Goal: Task Accomplishment & Management: Manage account settings

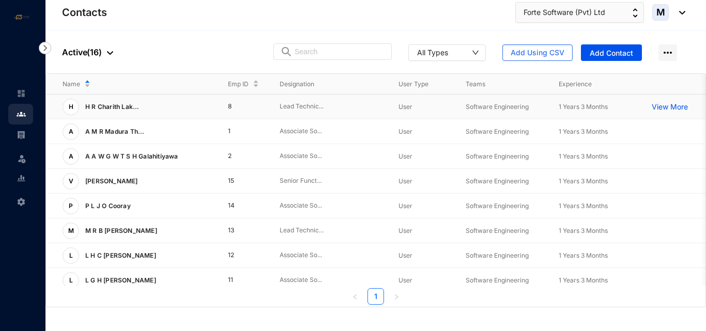
click at [663, 107] on p "View More" at bounding box center [672, 107] width 41 height 10
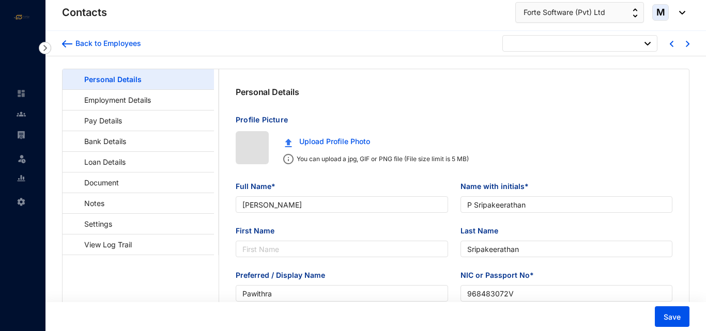
type input "[DATE]"
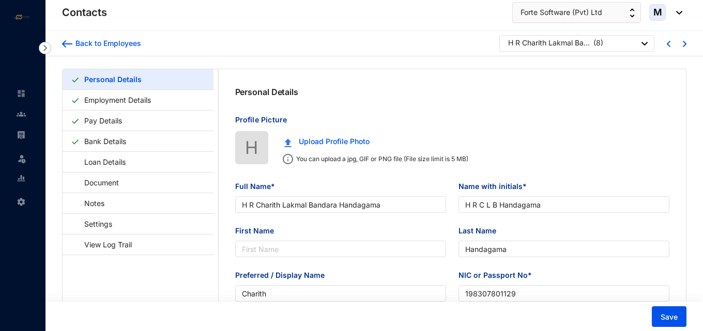
type input "H R Charith Lakmal Bandara Handagama"
type input "H R C L B Handagama"
type input "Handagama"
type input "Charith"
type input "198307801129"
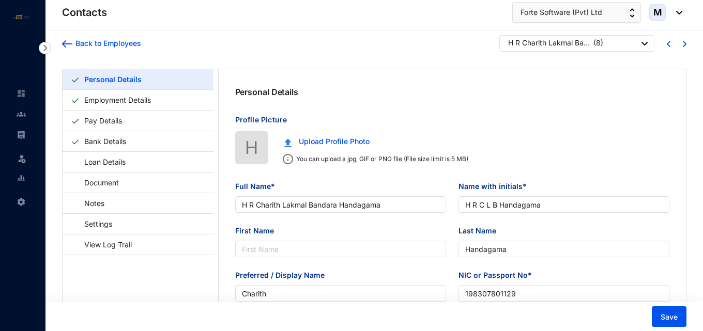
type input "[DATE]"
click at [130, 143] on link "Bank Details" at bounding box center [105, 141] width 50 height 21
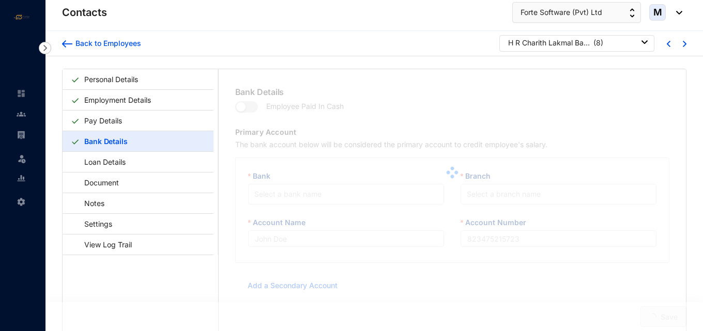
type input "H R [PERSON_NAME]"
type input "8100094797"
type input "[EMAIL_ADDRESS][DOMAIN_NAME]"
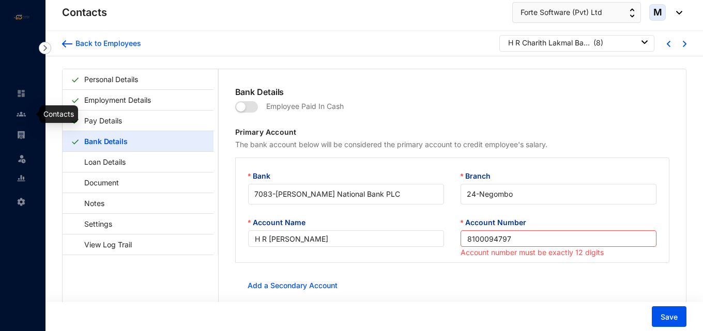
click at [23, 113] on img at bounding box center [21, 114] width 9 height 9
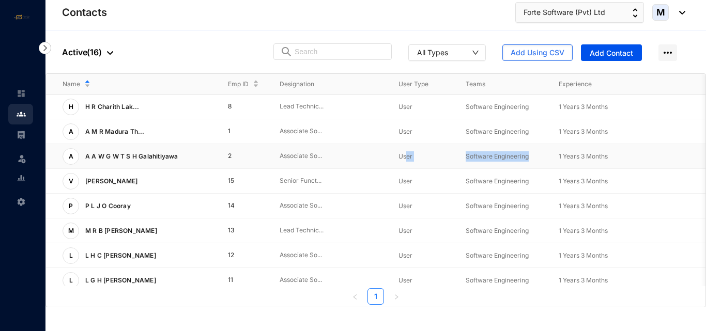
drag, startPoint x: 614, startPoint y: 117, endPoint x: 597, endPoint y: 67, distance: 52.8
click at [618, 109] on tbody "H H R [PERSON_NAME]... 8 Lead Technic... User Software Engineering 1 Years 3 Mo…" at bounding box center [387, 293] width 682 height 397
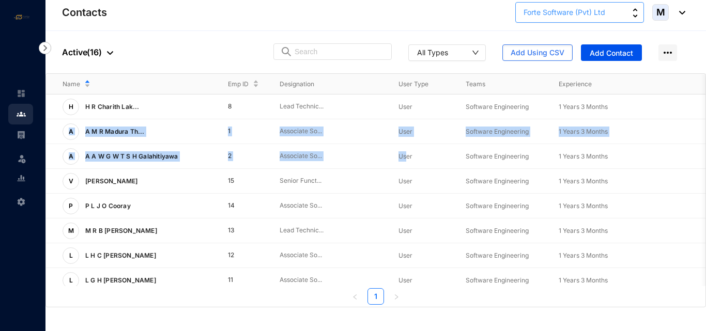
click at [571, 16] on span "Forte Software (Pvt) Ltd" at bounding box center [564, 12] width 82 height 11
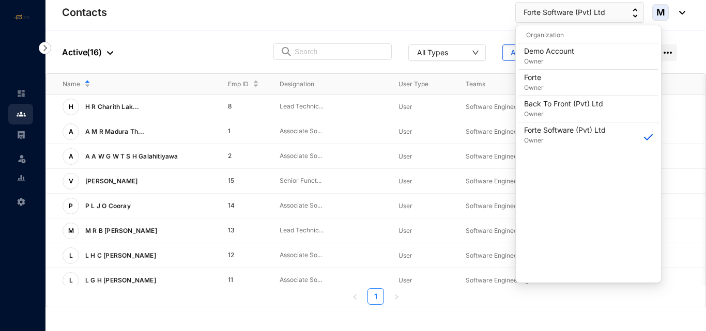
click at [389, 23] on header "Contacts Forte Software (Pvt) Ltd M" at bounding box center [375, 15] width 660 height 31
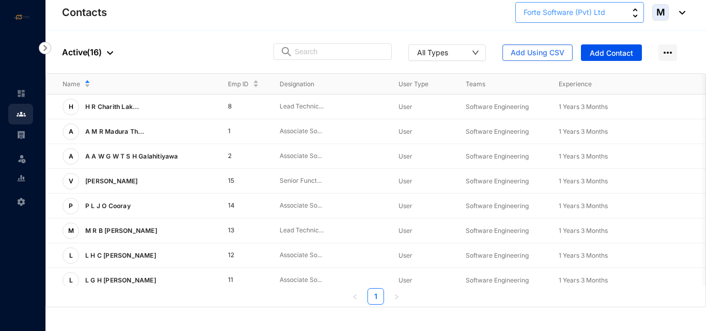
click at [541, 19] on button "Forte Software (Pvt) Ltd" at bounding box center [579, 12] width 129 height 21
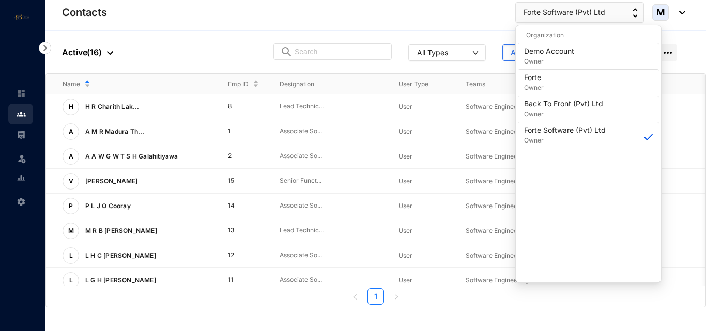
click at [449, 19] on div "Contacts Forte Software (Pvt) Ltd M" at bounding box center [373, 12] width 623 height 21
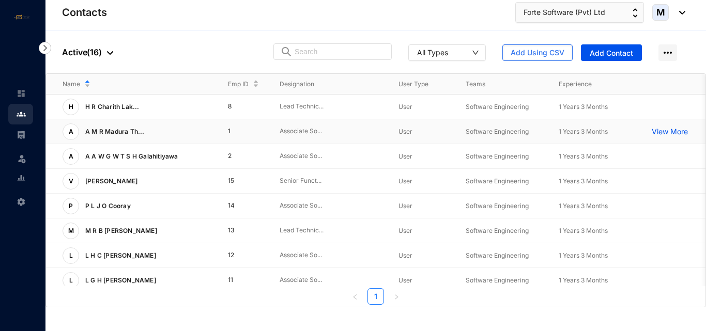
click at [102, 119] on td "A A M R Madura Th..." at bounding box center [128, 131] width 165 height 25
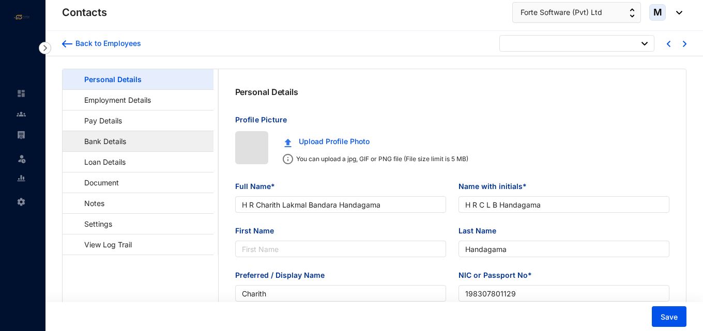
type input "[DATE]"
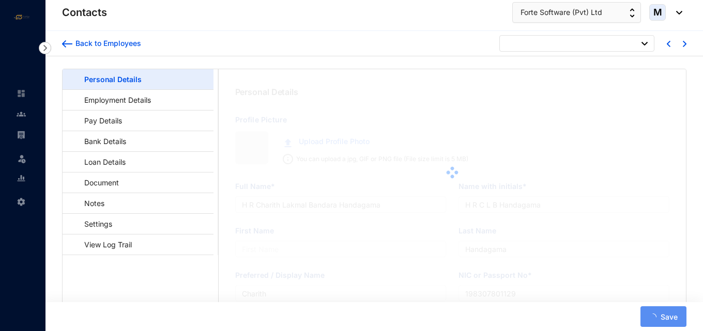
click at [48, 50] on img at bounding box center [45, 48] width 12 height 12
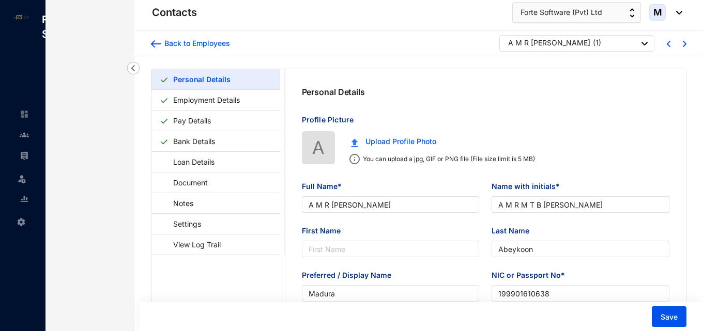
type input "A M R [PERSON_NAME]"
type input "A M R M T B [PERSON_NAME]"
type input "Abeykoon"
type input "Madura"
type input "199901610638"
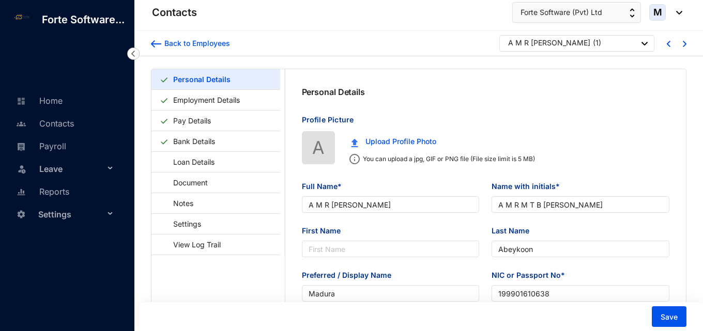
type input "[DATE]"
click at [133, 56] on img at bounding box center [133, 54] width 12 height 12
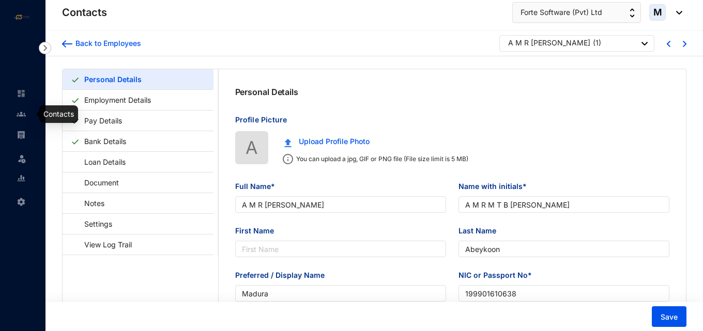
click at [21, 116] on img at bounding box center [21, 114] width 9 height 9
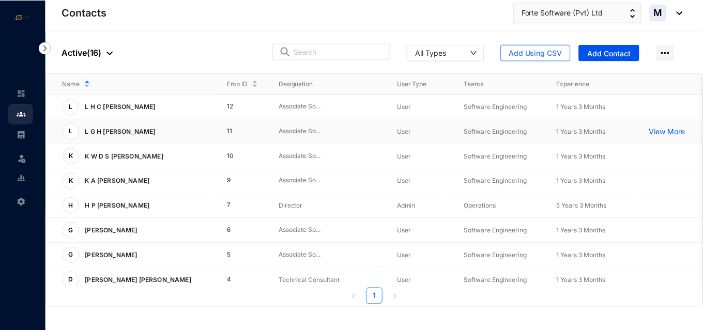
scroll to position [155, 0]
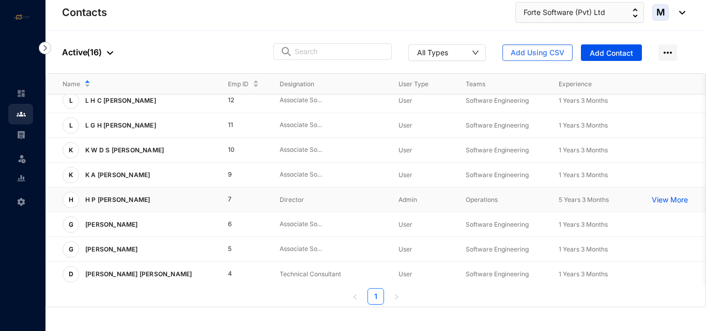
click at [143, 202] on p "H P [PERSON_NAME]" at bounding box center [116, 200] width 75 height 17
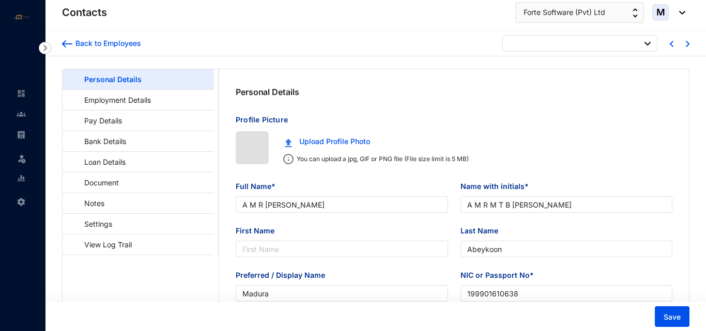
type input "[DATE]"
type input "H P [PERSON_NAME]"
type input "Chandra"
type input "[PERSON_NAME]"
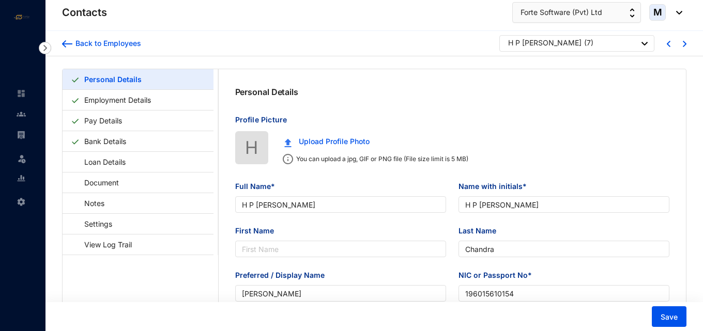
type input "196015610154"
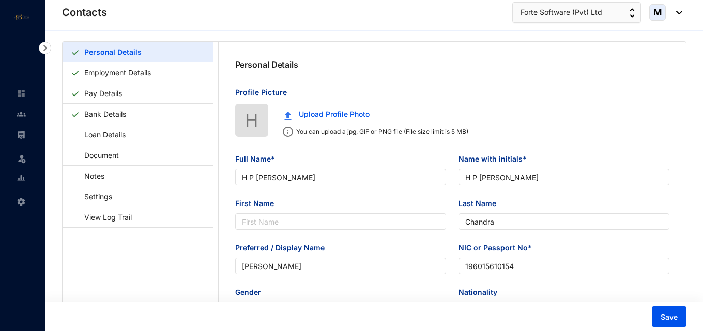
scroll to position [52, 0]
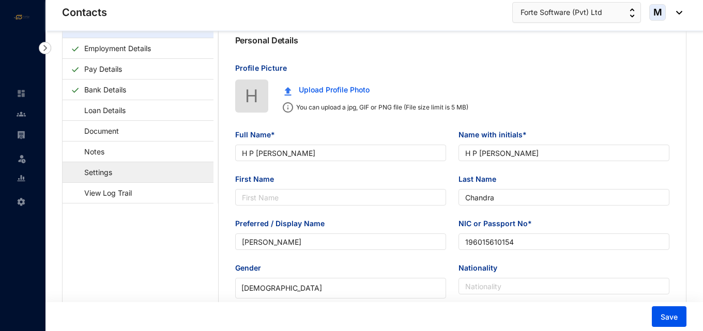
click at [116, 172] on link "Settings" at bounding box center [93, 172] width 45 height 21
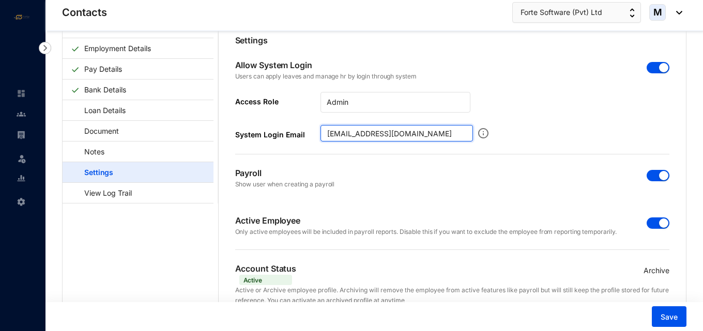
click at [326, 133] on input "[EMAIL_ADDRESS][DOMAIN_NAME]" at bounding box center [396, 133] width 152 height 17
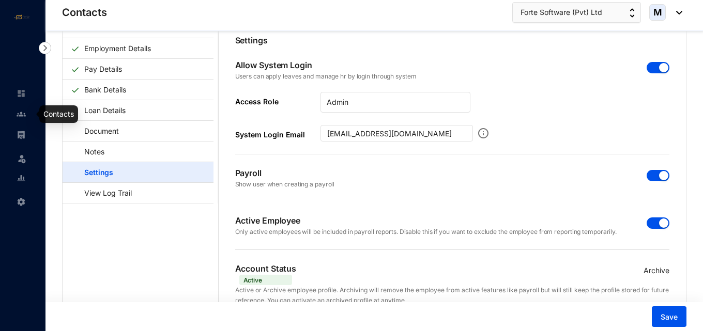
click at [23, 116] on img at bounding box center [21, 114] width 9 height 9
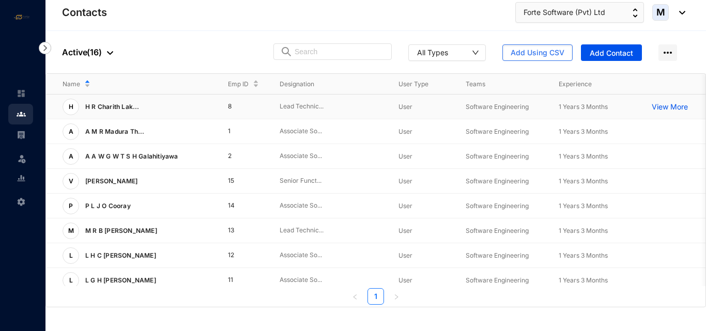
click at [138, 110] on span "H R Charith Lak..." at bounding box center [112, 107] width 54 height 8
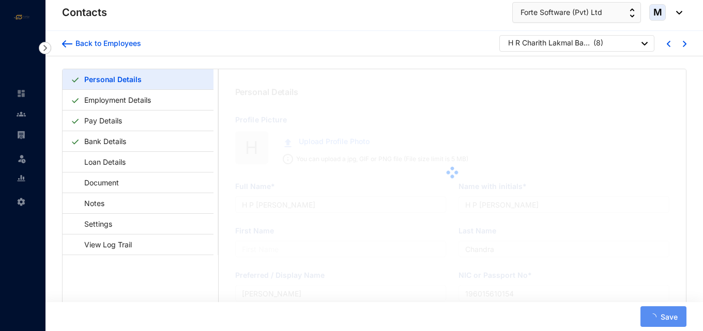
type input "H R Charith Lakmal Bandara Handagama"
type input "H R C L B Handagama"
type input "Handagama"
type input "Charith"
type input "198307801129"
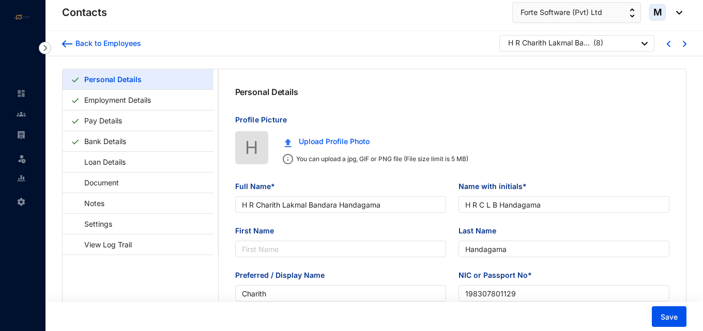
type input "[DATE]"
click at [20, 114] on img at bounding box center [21, 114] width 9 height 9
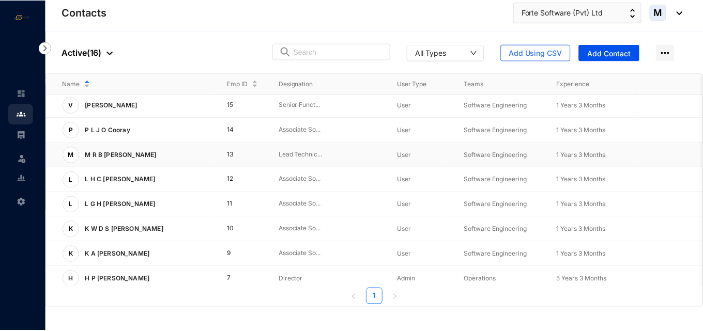
scroll to position [161, 0]
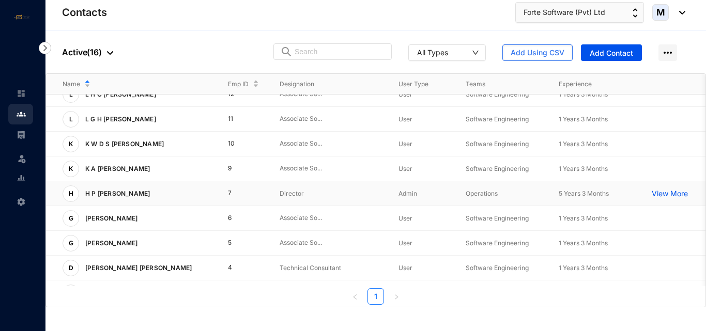
click at [112, 192] on p "H P [PERSON_NAME]" at bounding box center [116, 194] width 75 height 17
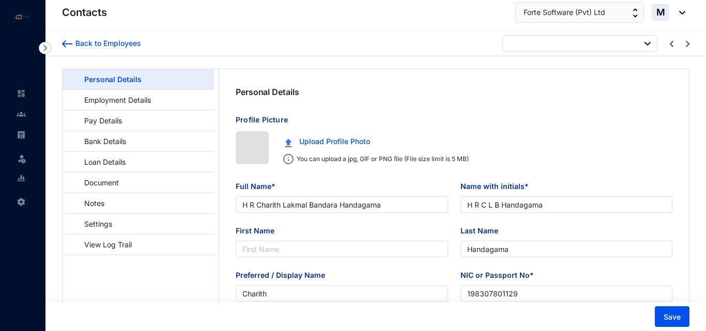
type input "[DATE]"
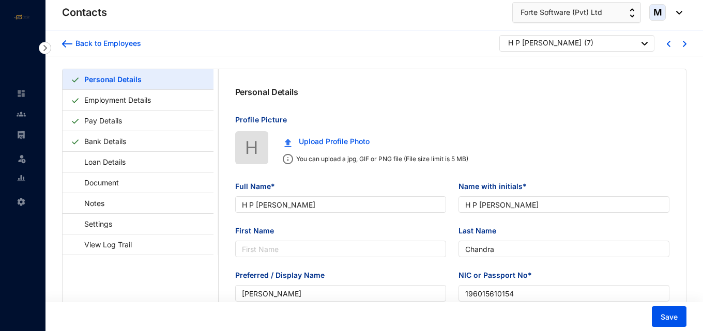
type input "H P [PERSON_NAME]"
type input "Chandra"
type input "[PERSON_NAME]"
type input "196015610154"
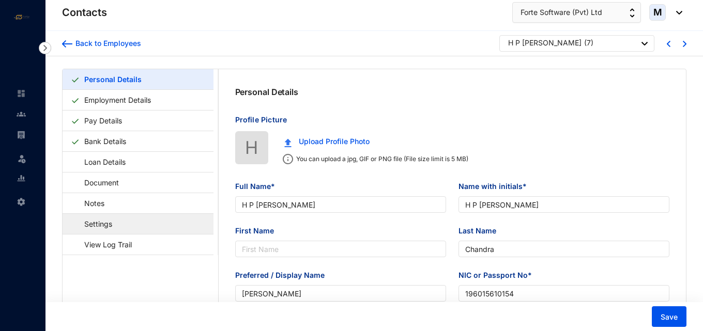
click at [116, 226] on link "Settings" at bounding box center [93, 223] width 45 height 21
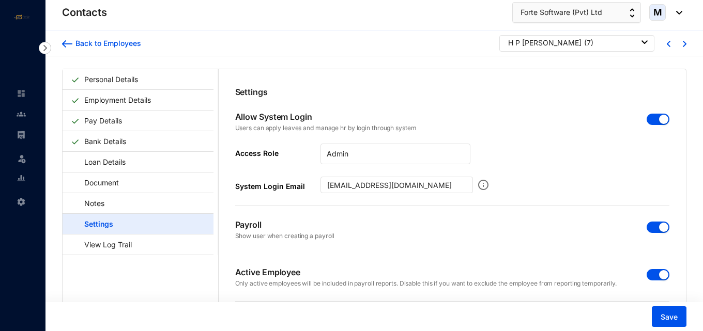
scroll to position [25, 0]
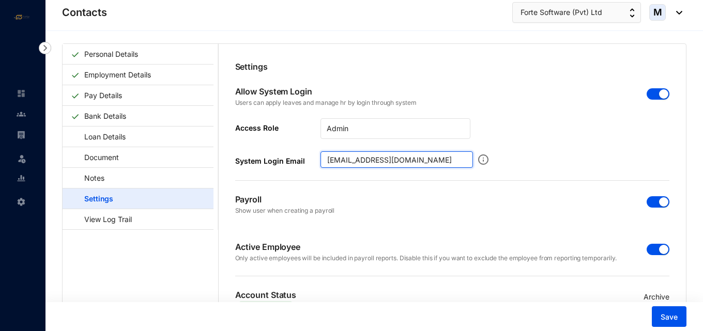
click at [323, 166] on input "[EMAIL_ADDRESS][DOMAIN_NAME]" at bounding box center [396, 159] width 152 height 17
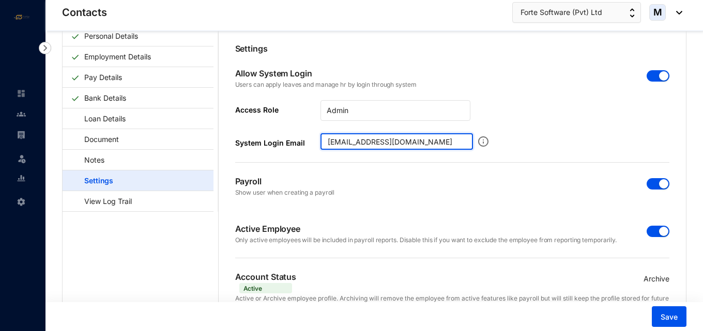
scroll to position [6, 0]
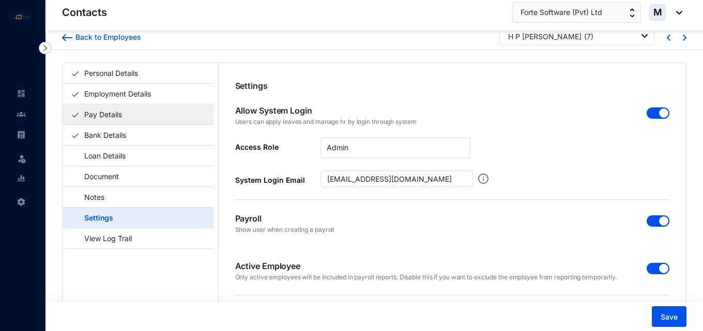
click at [123, 116] on link "Pay Details" at bounding box center [103, 114] width 46 height 21
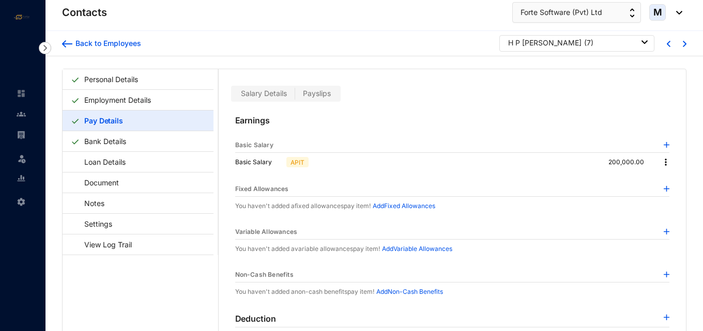
click at [532, 42] on div "H P [PERSON_NAME]" at bounding box center [544, 43] width 73 height 10
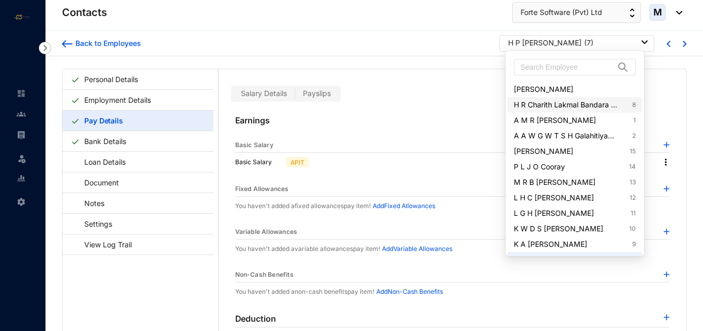
click at [554, 109] on link "H R Charith Lakmal Bandara Handagama 8" at bounding box center [575, 105] width 122 height 10
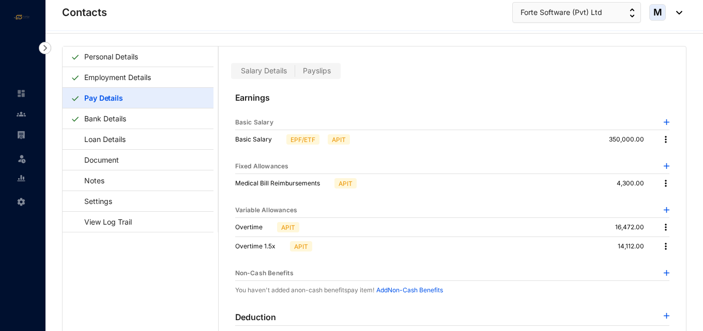
scroll to position [25, 0]
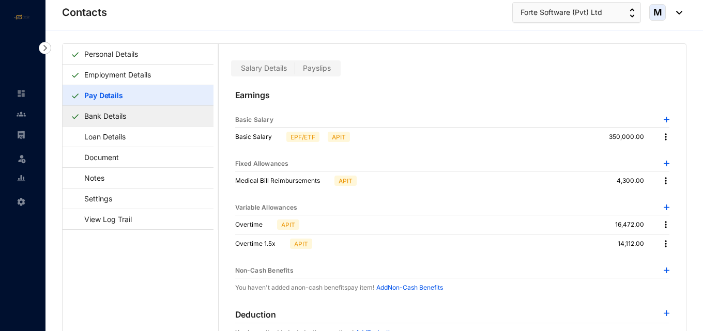
click at [112, 119] on link "Bank Details" at bounding box center [105, 115] width 50 height 21
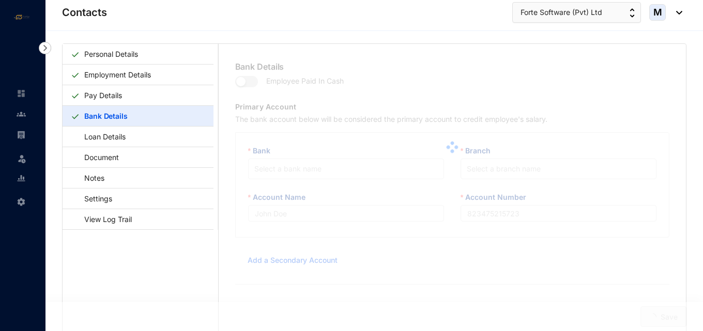
type input "H R [PERSON_NAME]"
type input "8100094797"
type input "[EMAIL_ADDRESS][DOMAIN_NAME]"
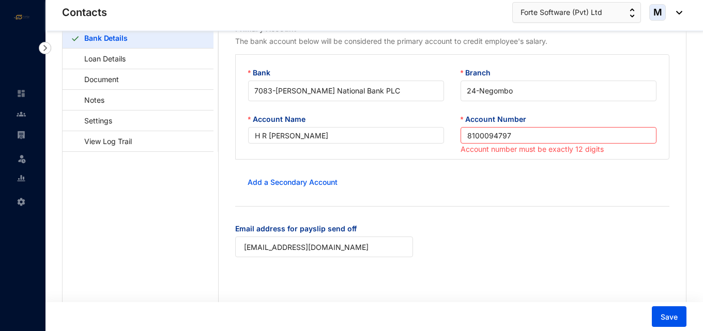
click at [530, 186] on div "Add a Secondary Account" at bounding box center [452, 182] width 435 height 21
click at [468, 133] on input "8100094797" at bounding box center [558, 135] width 196 height 17
click at [466, 136] on input "8100094797" at bounding box center [558, 135] width 196 height 17
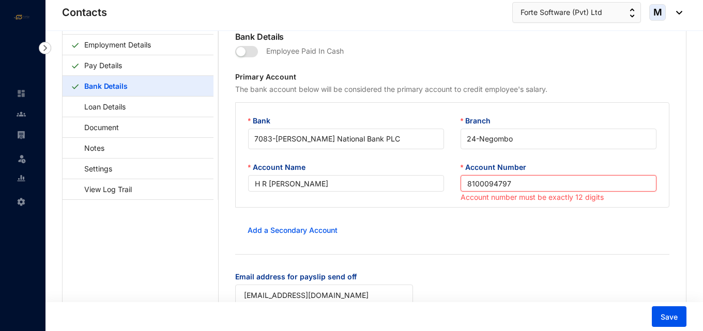
scroll to position [52, 0]
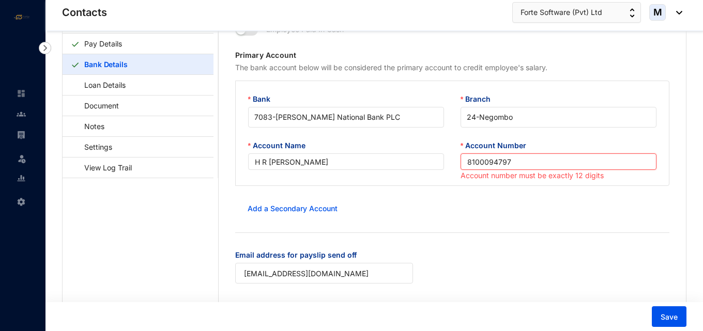
drag, startPoint x: 519, startPoint y: 160, endPoint x: 458, endPoint y: 159, distance: 60.5
click at [460, 159] on input "8100094797" at bounding box center [558, 161] width 196 height 17
